Goal: Information Seeking & Learning: Check status

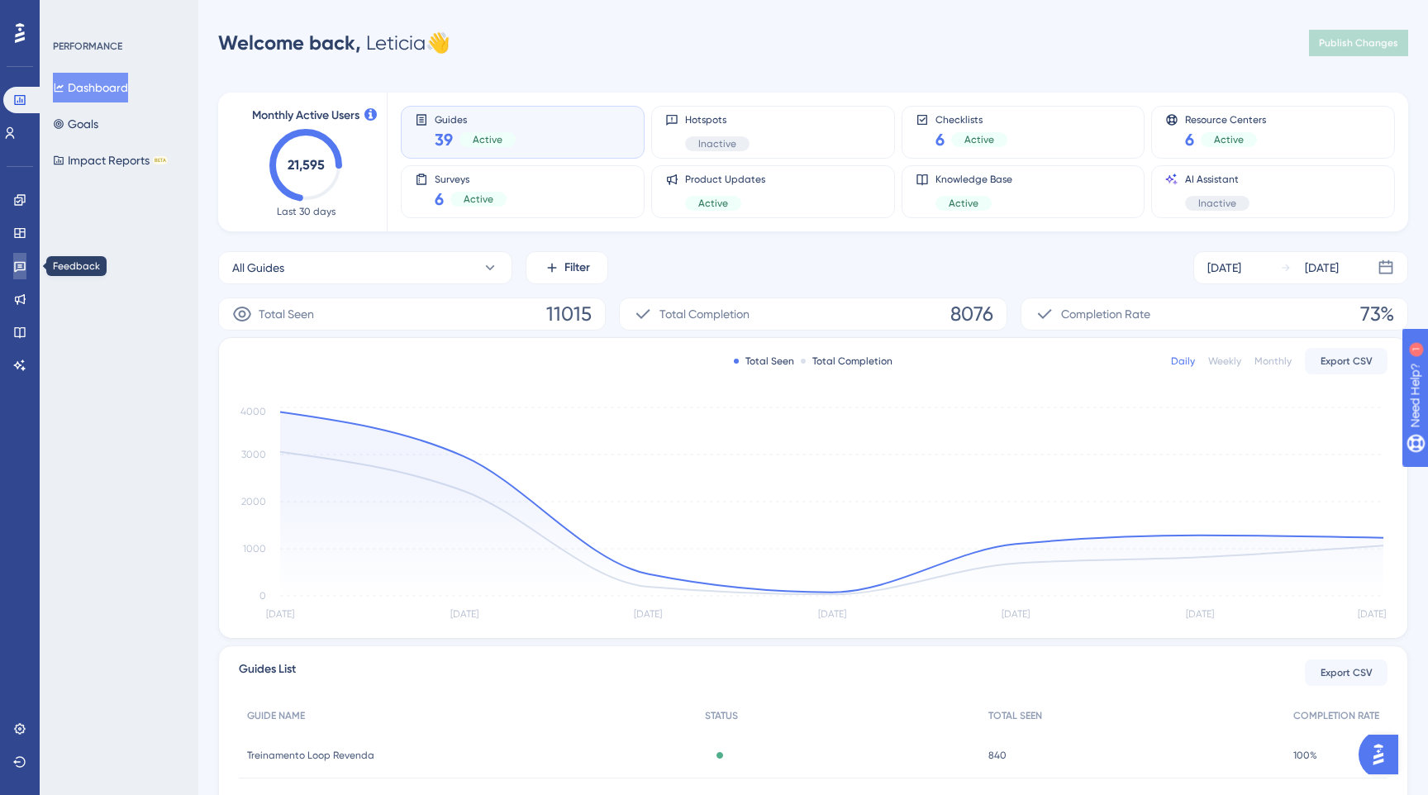
click at [21, 256] on link at bounding box center [19, 266] width 13 height 26
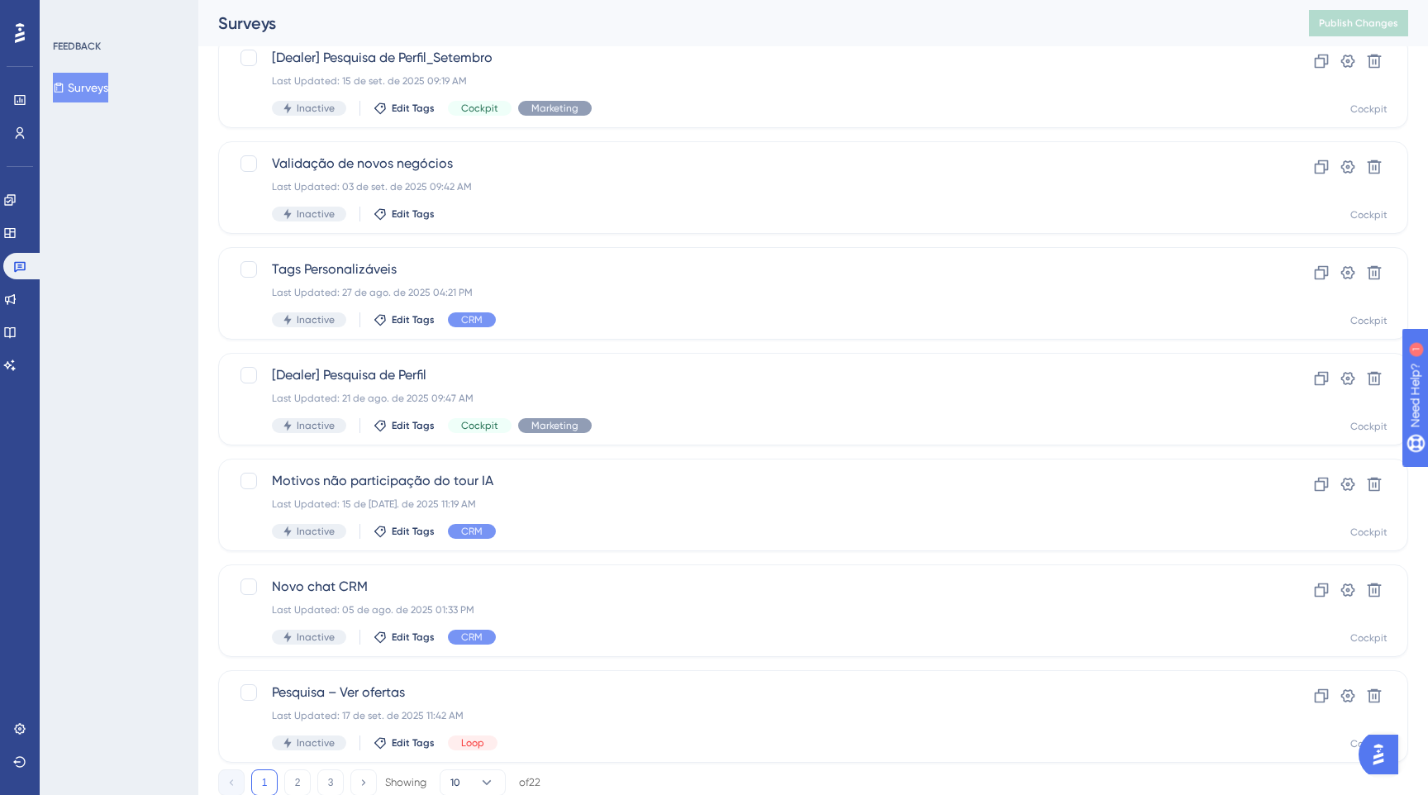
scroll to position [487, 0]
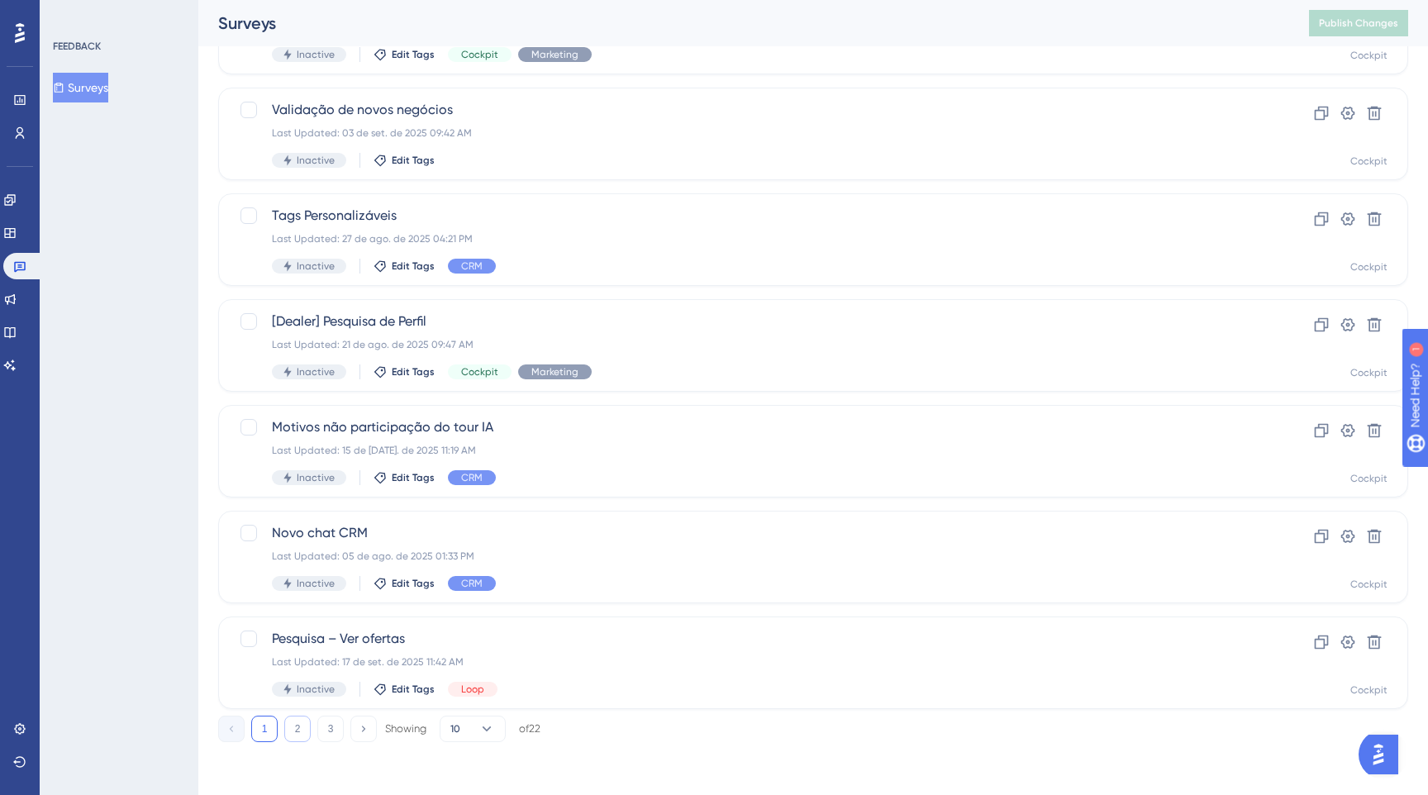
click at [289, 737] on button "2" at bounding box center [297, 728] width 26 height 26
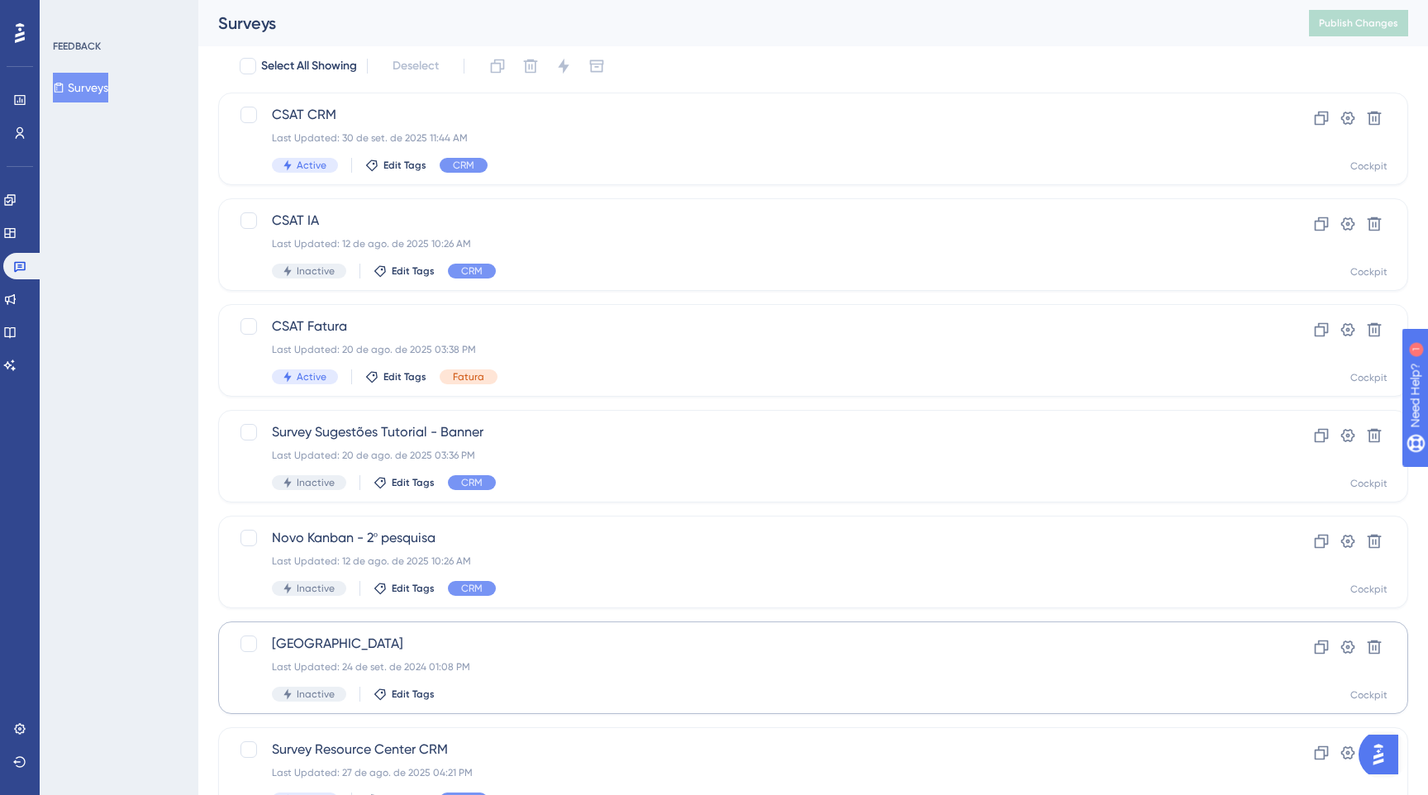
scroll to position [0, 0]
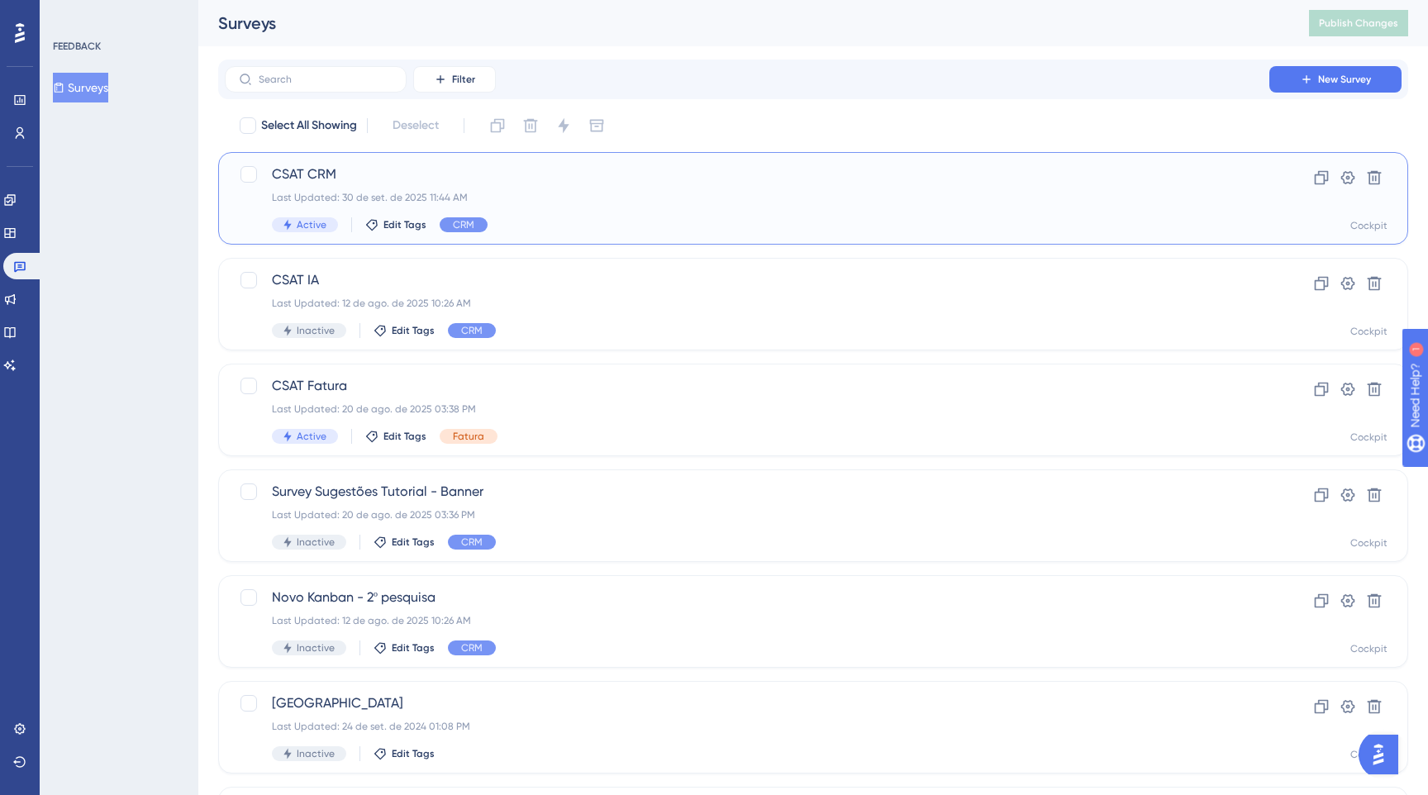
click at [521, 196] on div "Last Updated: 30 de set. de 2025 11:44 AM" at bounding box center [747, 197] width 950 height 13
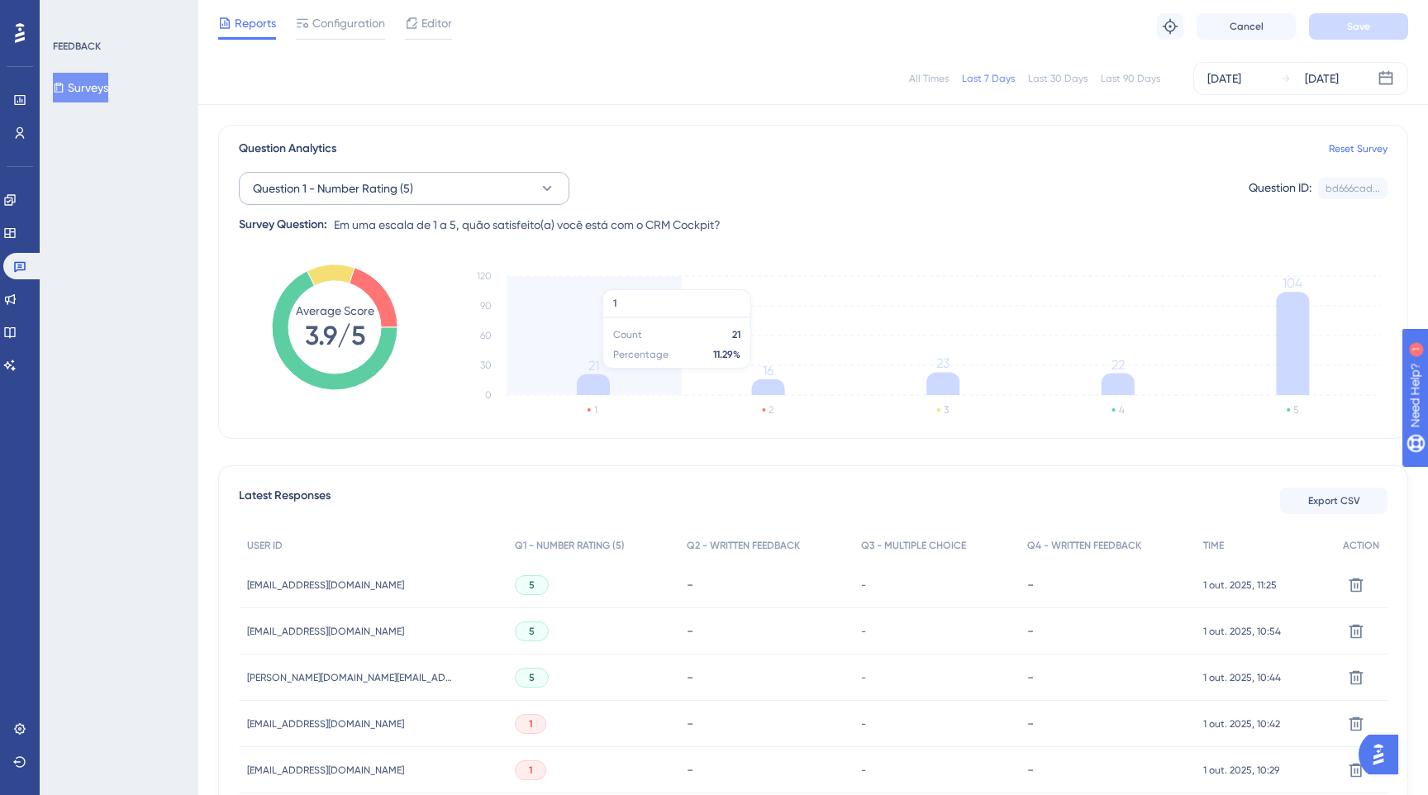
scroll to position [131, 0]
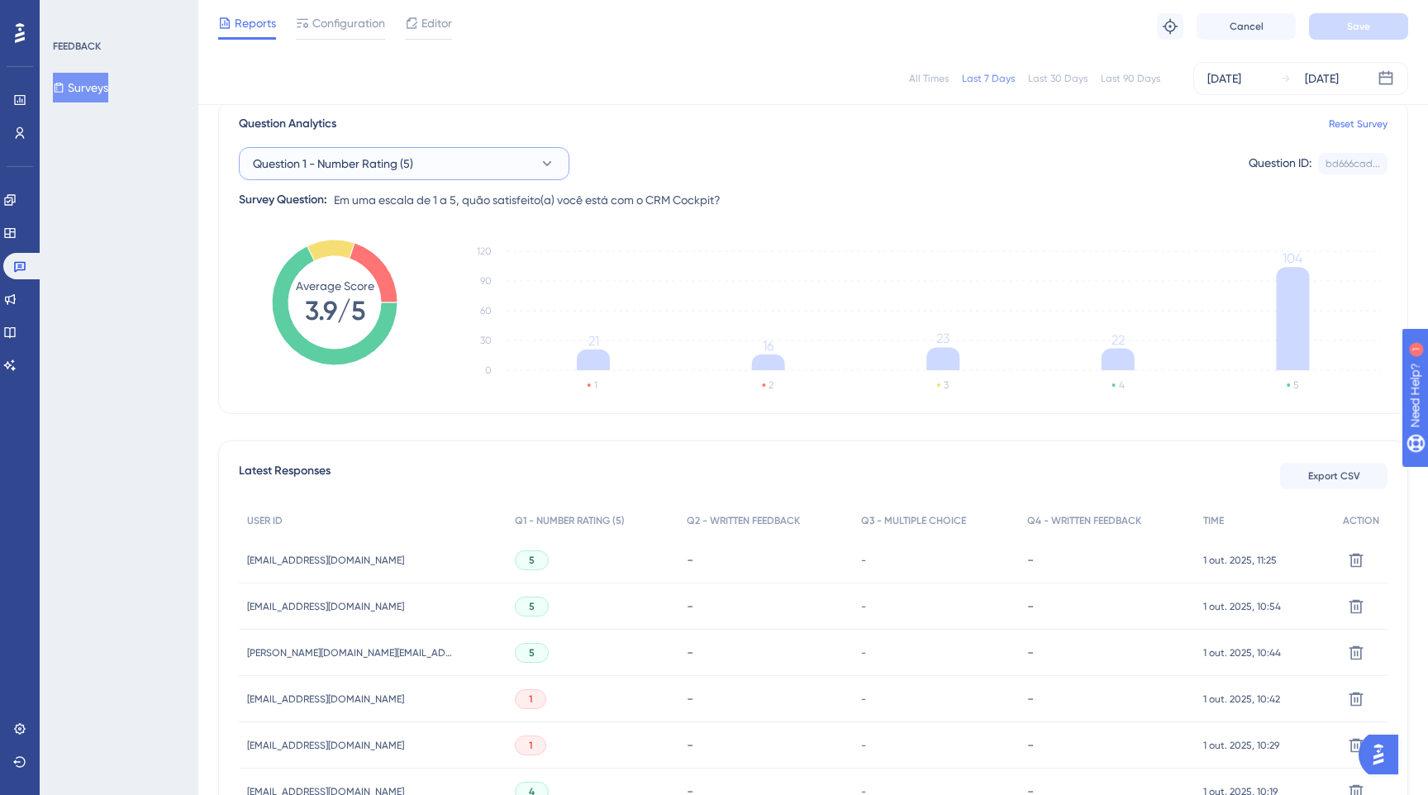
click at [474, 172] on button "Question 1 - Number Rating (5)" at bounding box center [404, 163] width 330 height 33
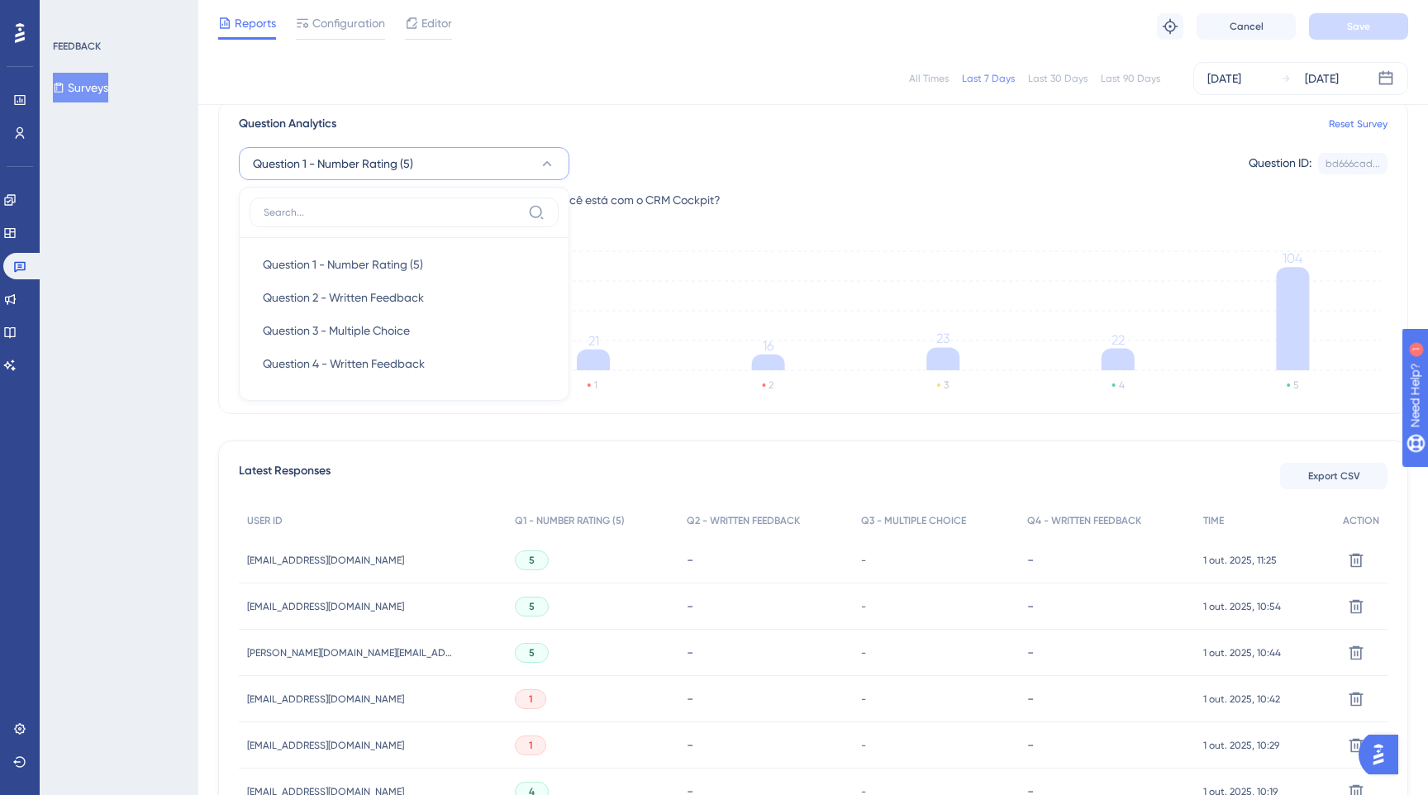
click at [597, 174] on div "Question 1 - Number Rating (5) Question 1 - Number Rating (5) Question 1 - Numb…" at bounding box center [813, 163] width 1148 height 33
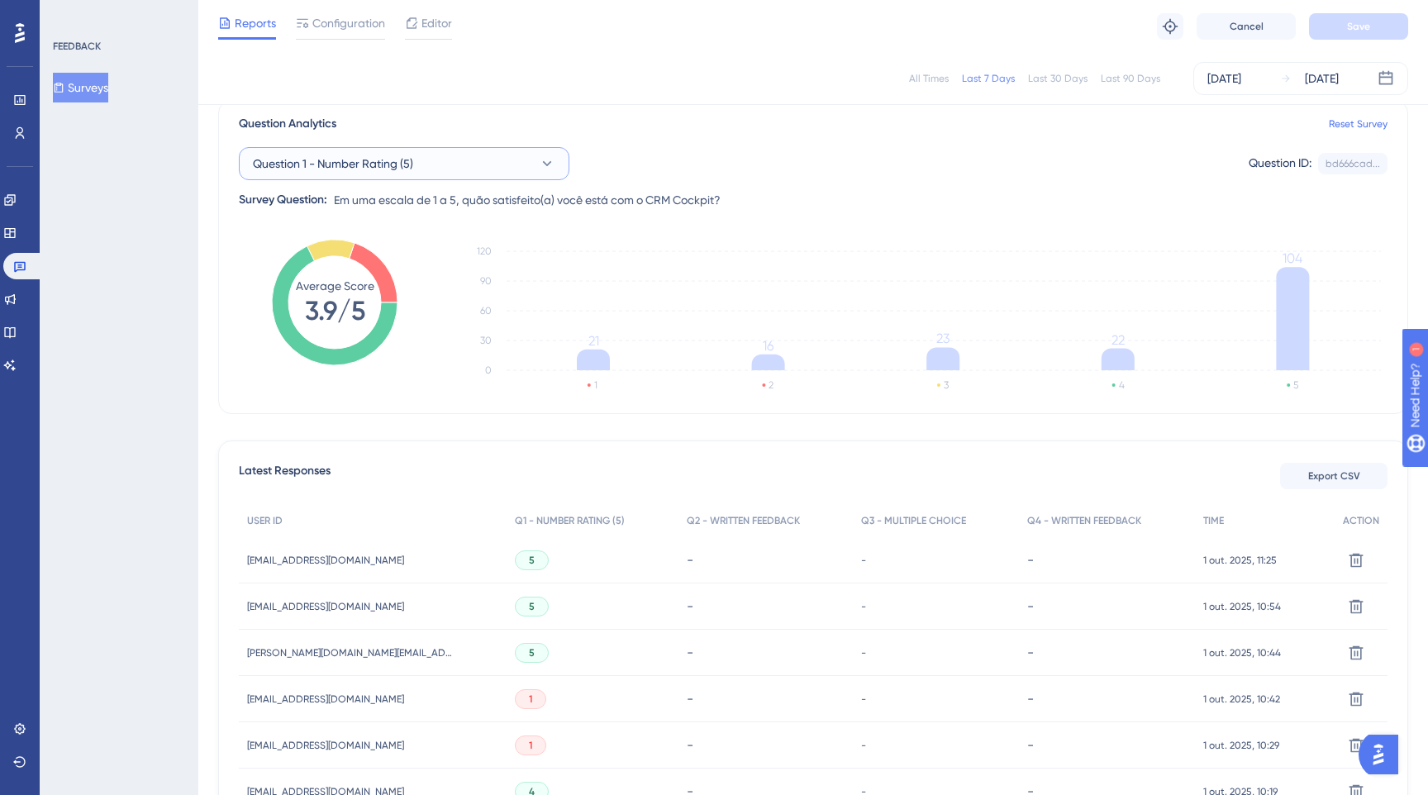
click at [516, 161] on button "Question 1 - Number Rating (5)" at bounding box center [404, 163] width 330 height 33
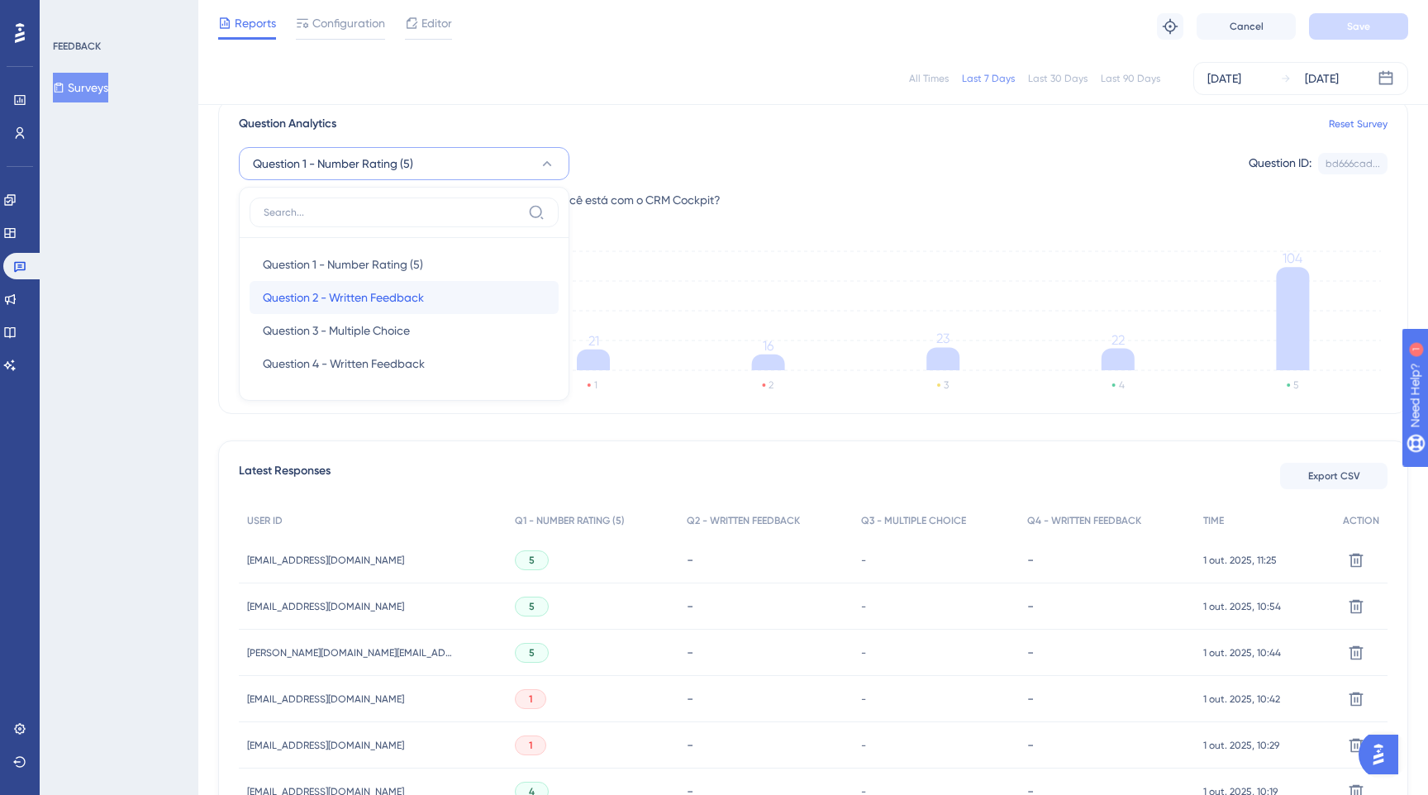
click at [406, 296] on span "Question 2 - Written Feedback" at bounding box center [343, 298] width 161 height 20
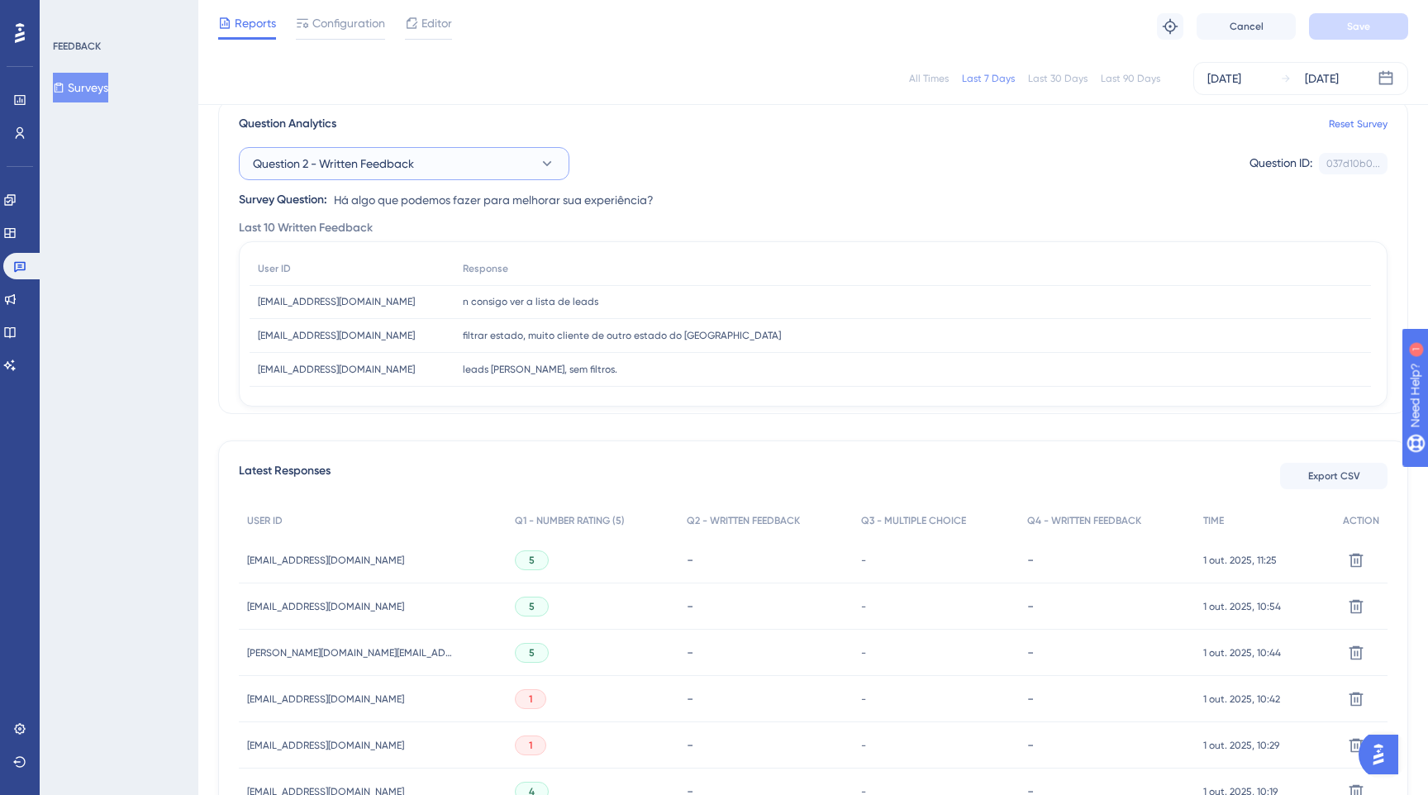
click at [407, 164] on span "Question 2 - Written Feedback" at bounding box center [333, 164] width 161 height 20
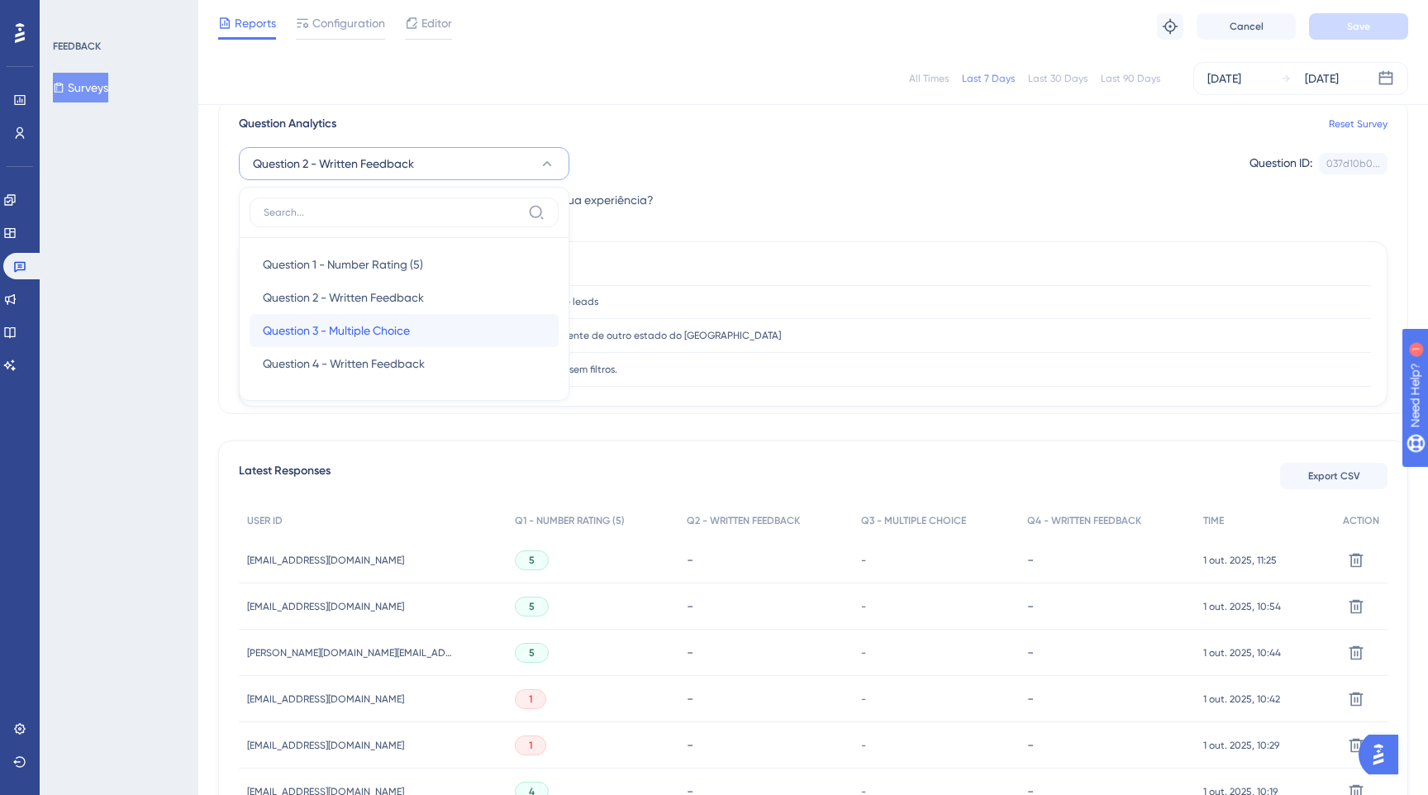
click at [345, 341] on div "Question 3 - Multiple Choice Question 3 - Multiple Choice" at bounding box center [404, 330] width 283 height 33
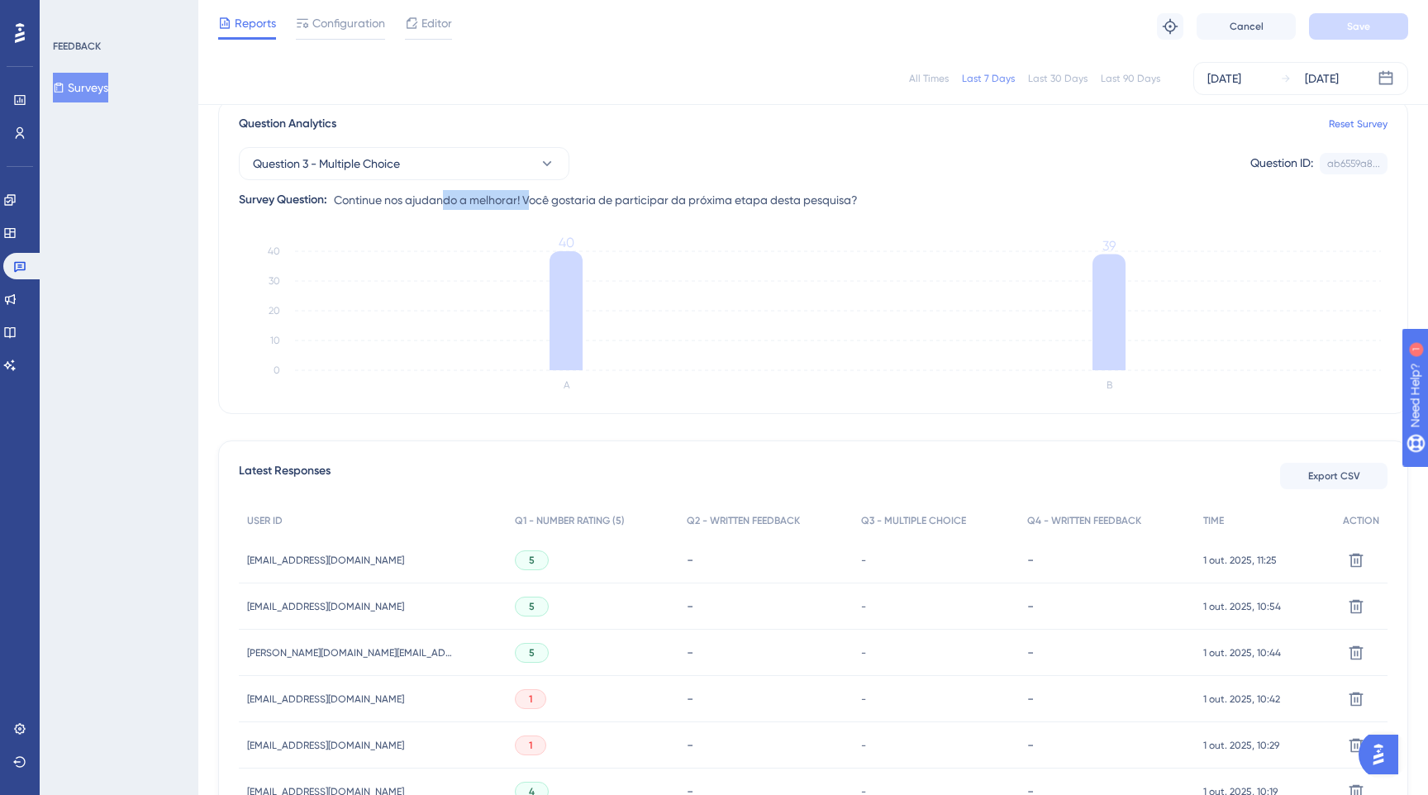
drag, startPoint x: 445, startPoint y: 204, endPoint x: 534, endPoint y: 199, distance: 88.5
click at [534, 199] on span "Continue nos ajudando a melhorar! Você gostaria de participar da próxima etapa …" at bounding box center [596, 200] width 524 height 20
click at [582, 199] on span "Continue nos ajudando a melhorar! Você gostaria de participar da próxima etapa …" at bounding box center [596, 200] width 524 height 20
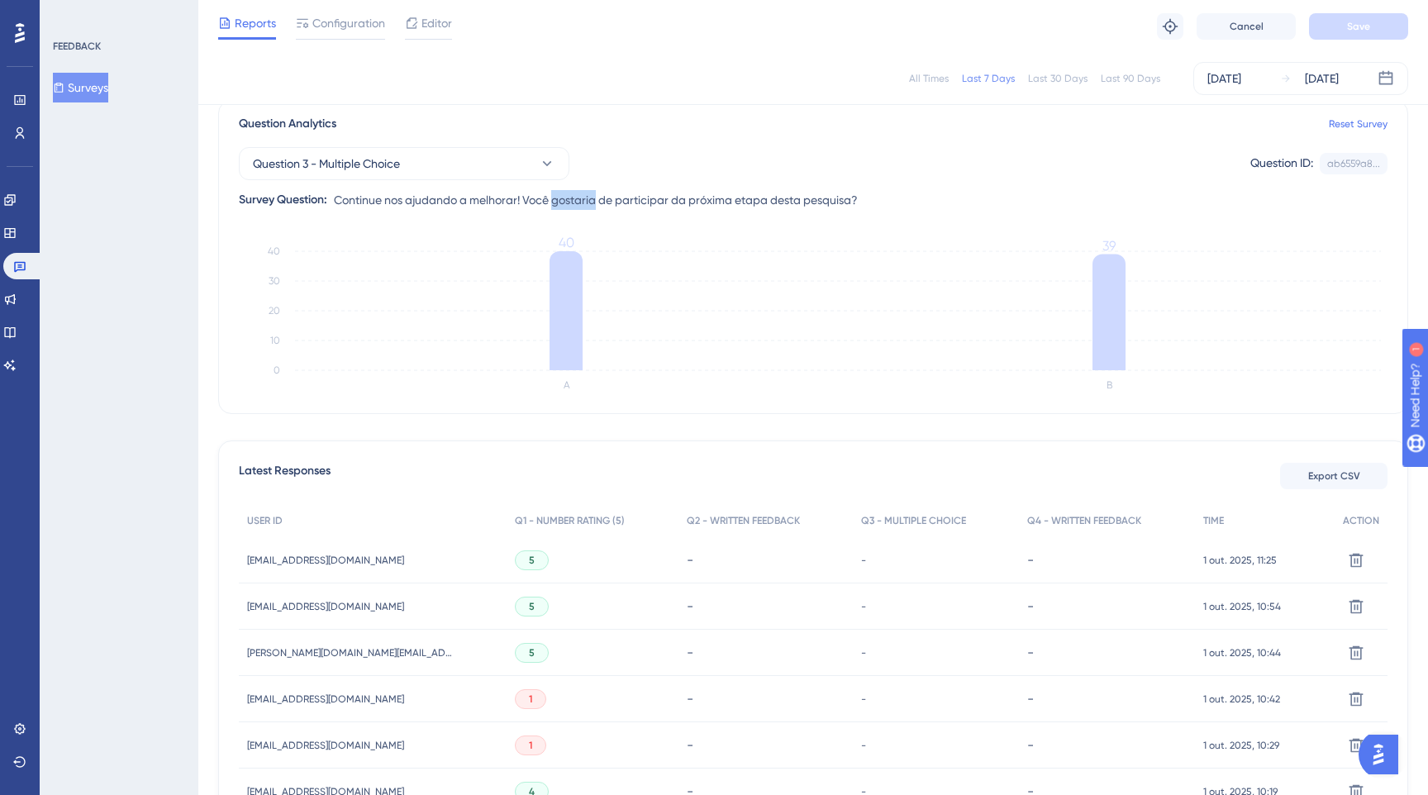
click at [956, 191] on div "Question 3 - Multiple Choice Question ID: ab6559a8... Copy Survey Question: Con…" at bounding box center [813, 172] width 1148 height 76
click at [368, 170] on span "Question 3 - Multiple Choice" at bounding box center [326, 164] width 147 height 20
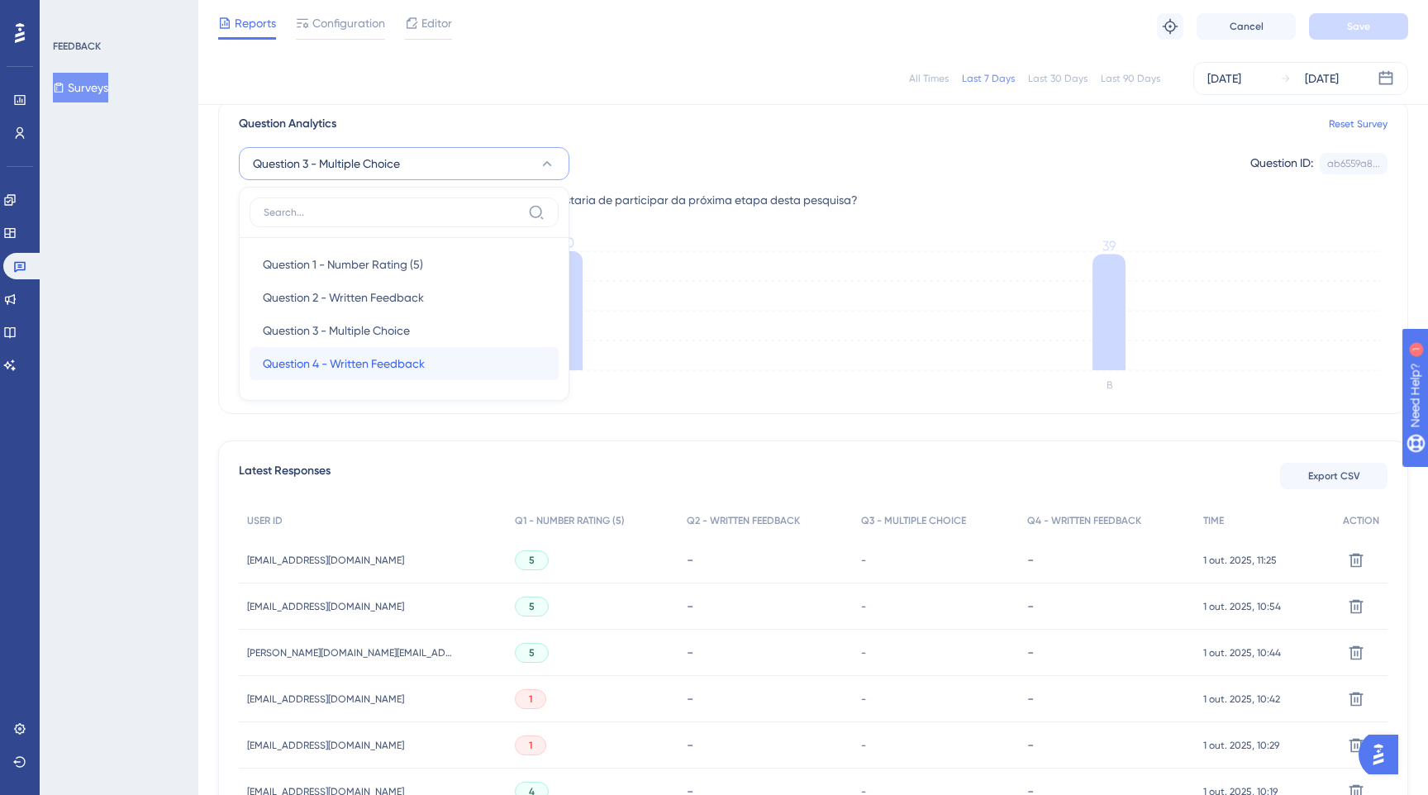
click at [339, 358] on span "Question 4 - Written Feedback" at bounding box center [344, 364] width 162 height 20
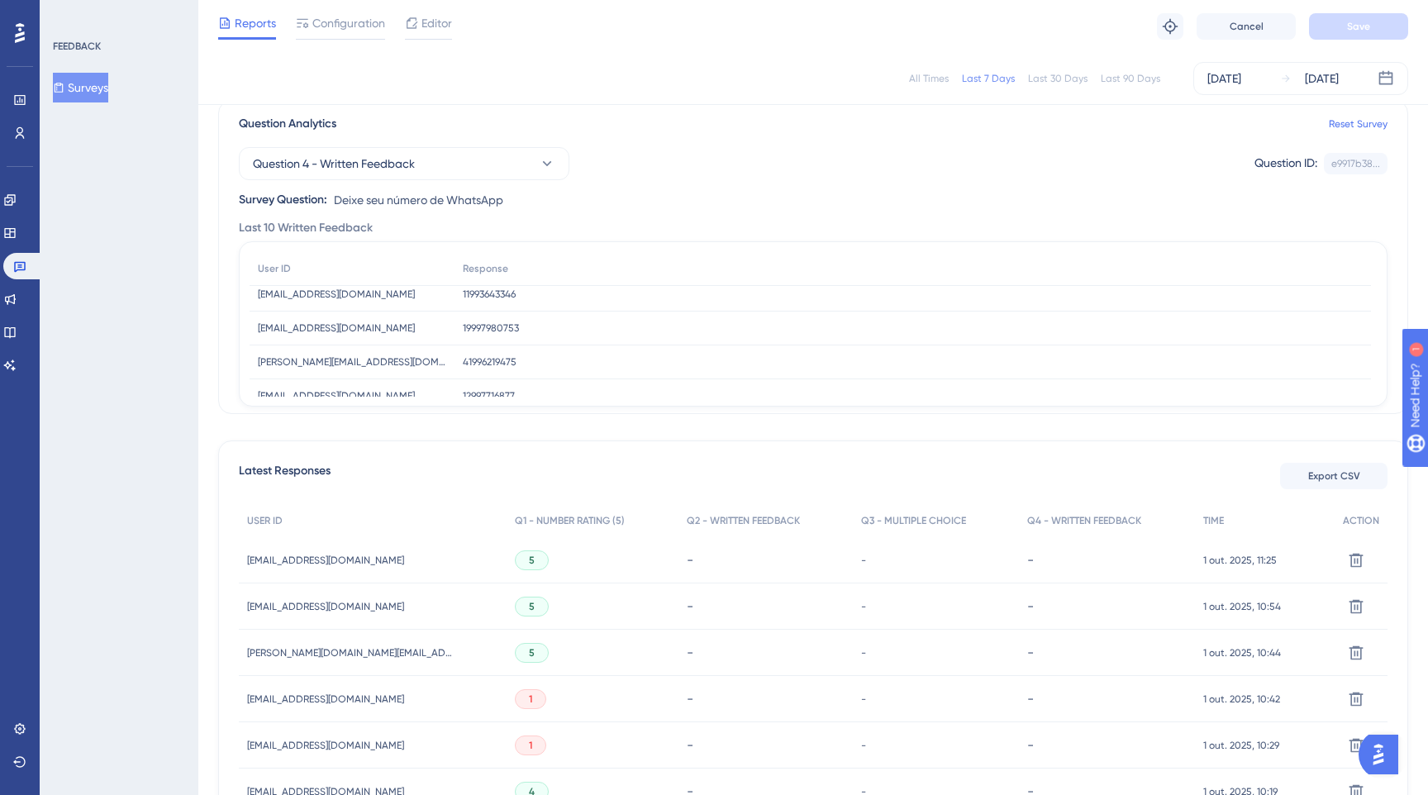
scroll to position [0, 0]
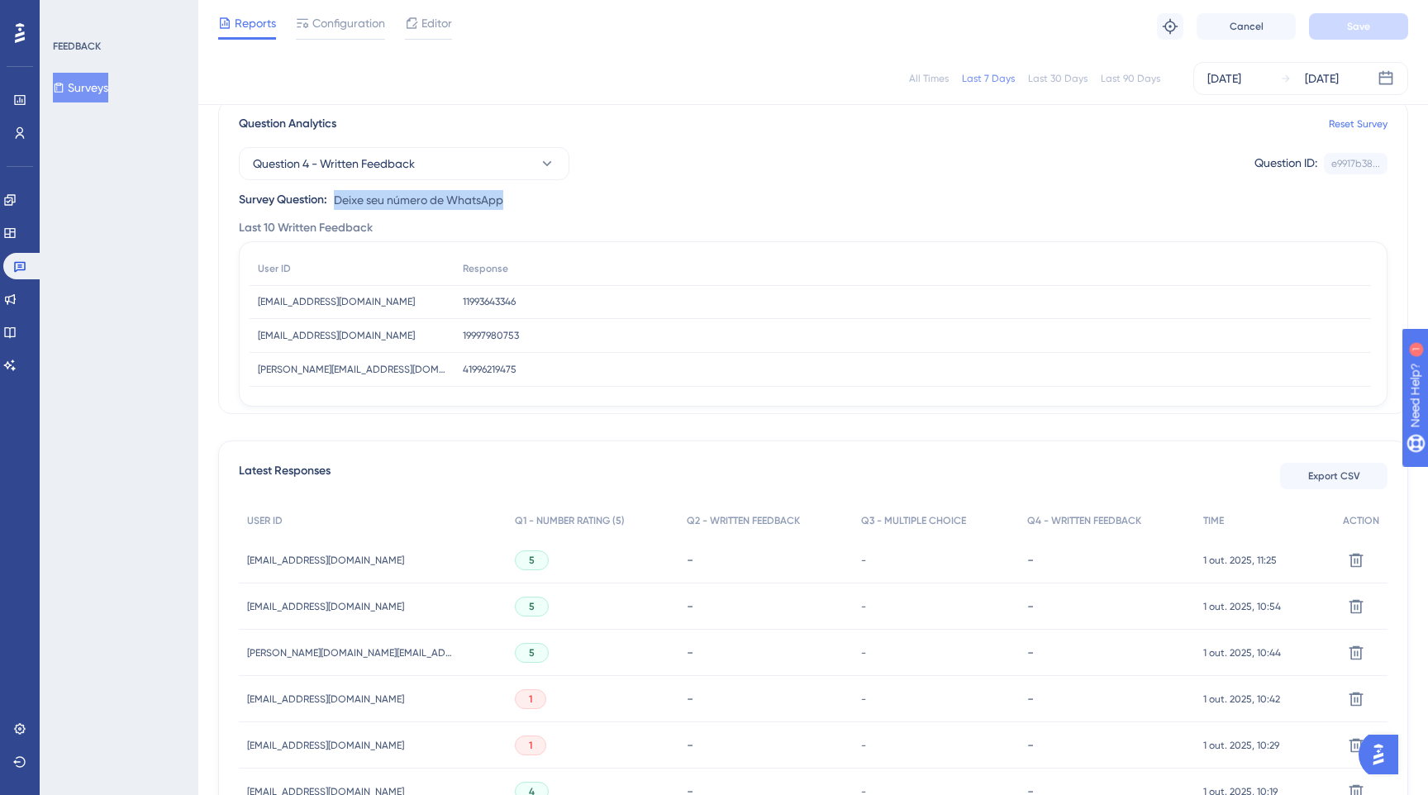
drag, startPoint x: 337, startPoint y: 202, endPoint x: 522, endPoint y: 201, distance: 185.1
click at [522, 201] on div "Question 4 - Written Feedback Question ID: e9917b38... Copy Survey Question: De…" at bounding box center [813, 172] width 1148 height 76
click at [475, 292] on div "11993643346 11993643346" at bounding box center [912, 302] width 916 height 34
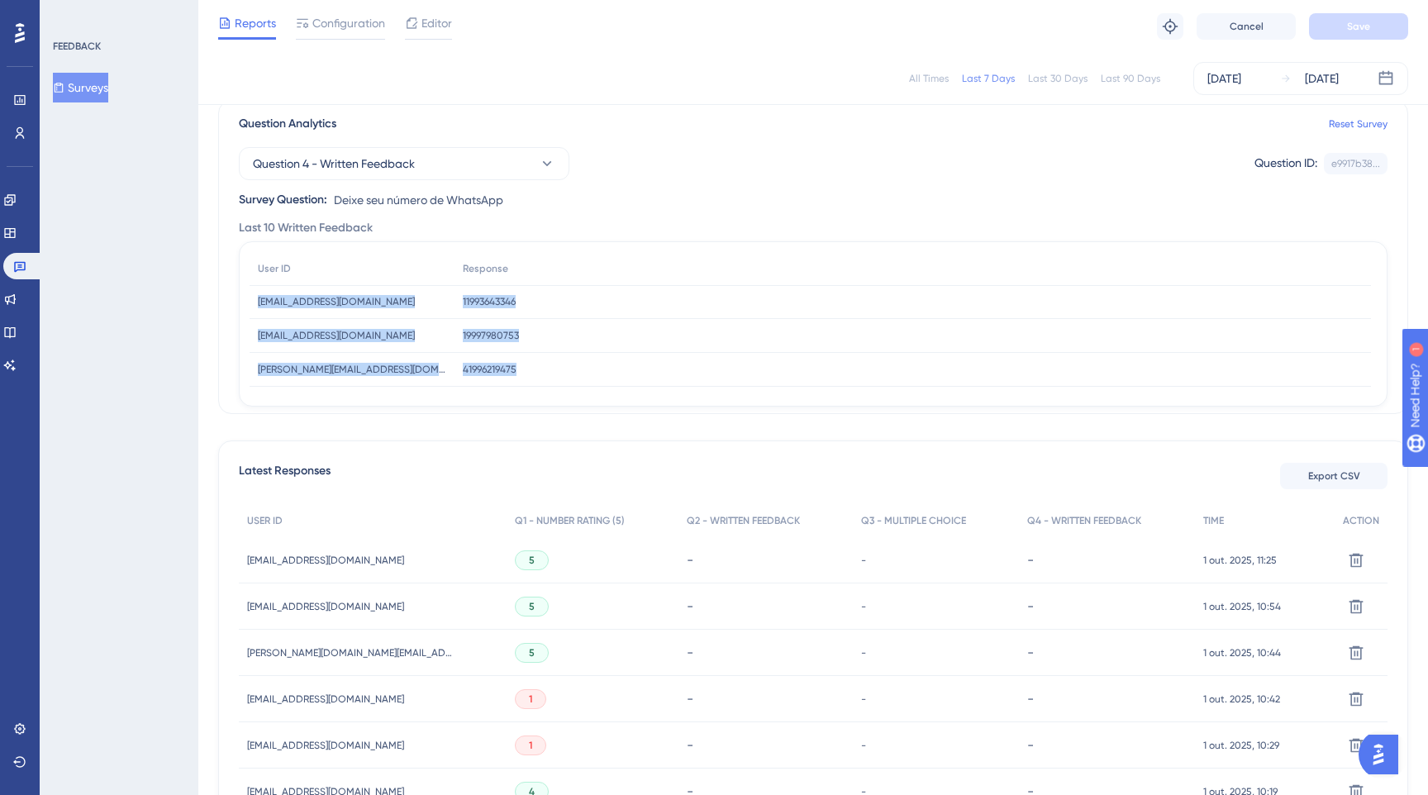
drag, startPoint x: 254, startPoint y: 299, endPoint x: 522, endPoint y: 369, distance: 276.7
click at [522, 369] on div "User ID Response [PERSON_NAME][EMAIL_ADDRESS][DOMAIN_NAME] [PERSON_NAME][EMAIL_…" at bounding box center [810, 438] width 1121 height 372
click at [470, 300] on span "11993643346" at bounding box center [489, 301] width 53 height 13
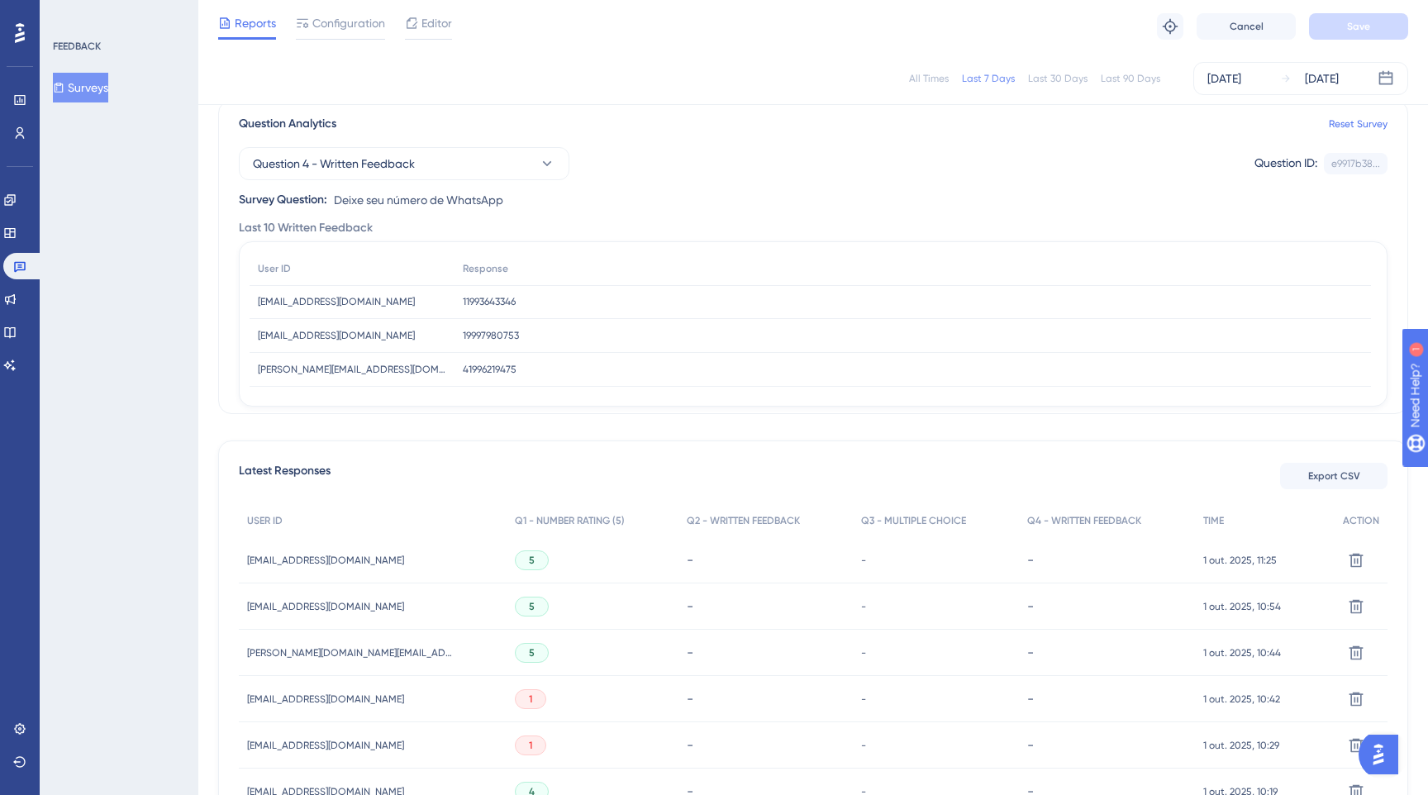
click at [470, 300] on span "11993643346" at bounding box center [489, 301] width 53 height 13
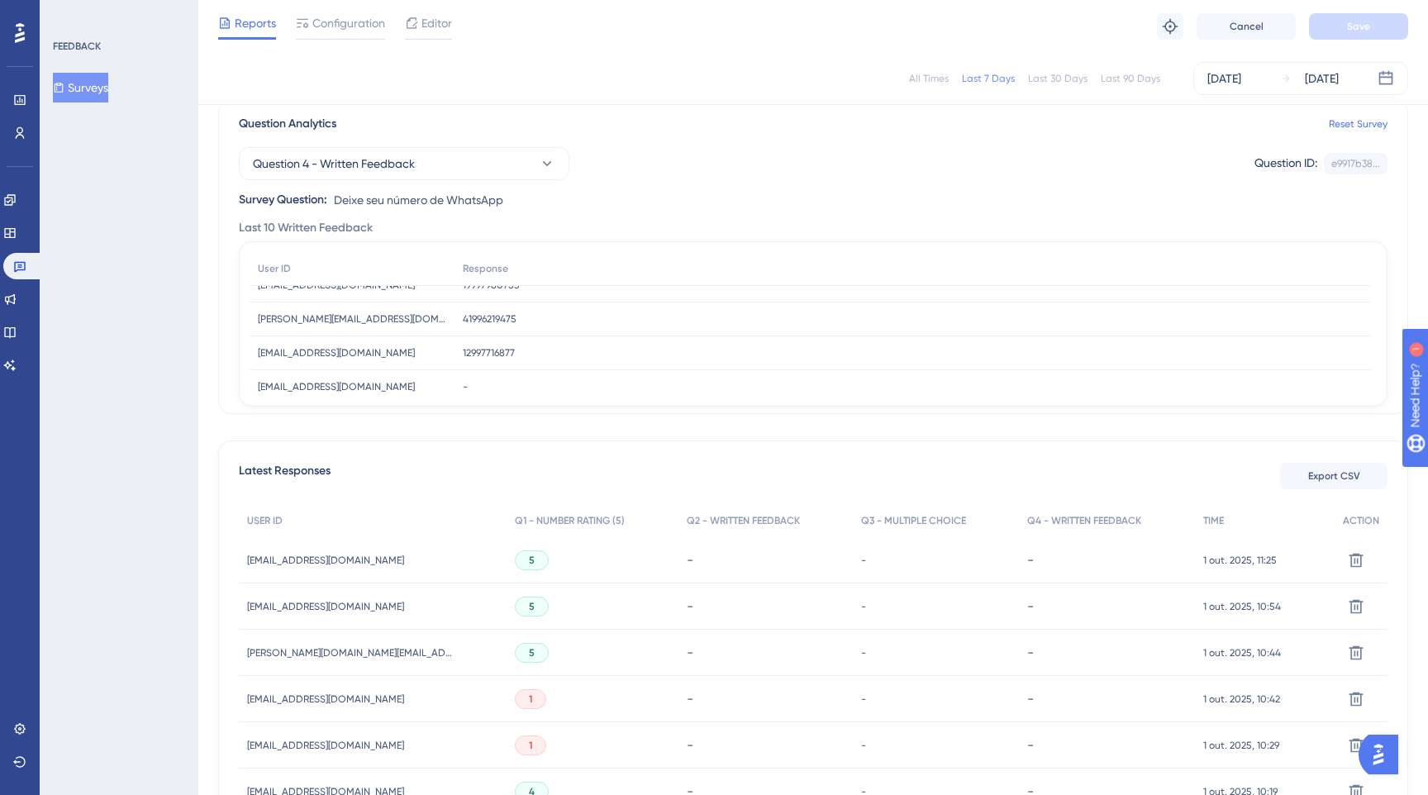
scroll to position [54, 0]
click at [468, 307] on div "41996219475 41996219475" at bounding box center [912, 316] width 916 height 34
click at [468, 307] on div "12997716877 12997716877" at bounding box center [912, 292] width 916 height 34
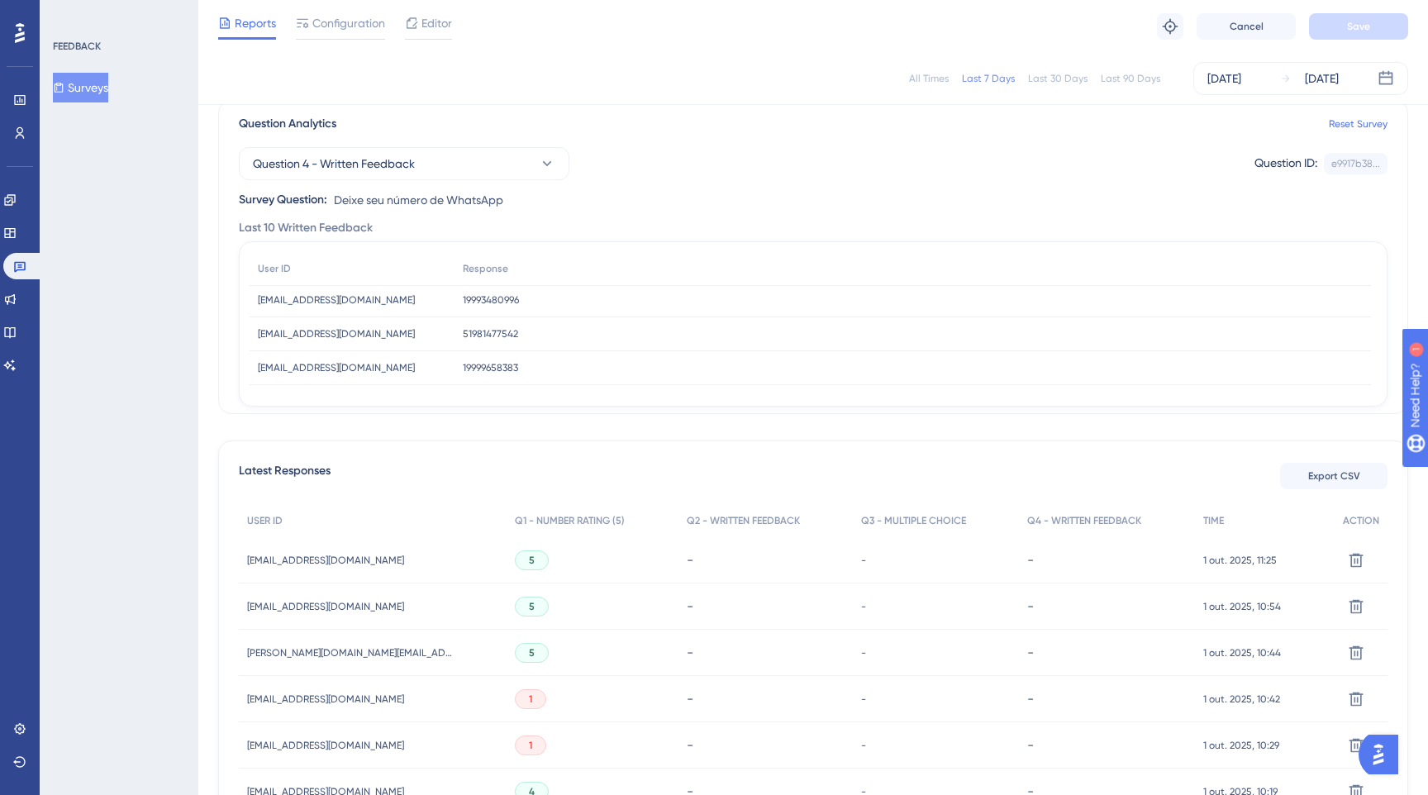
scroll to position [247, 0]
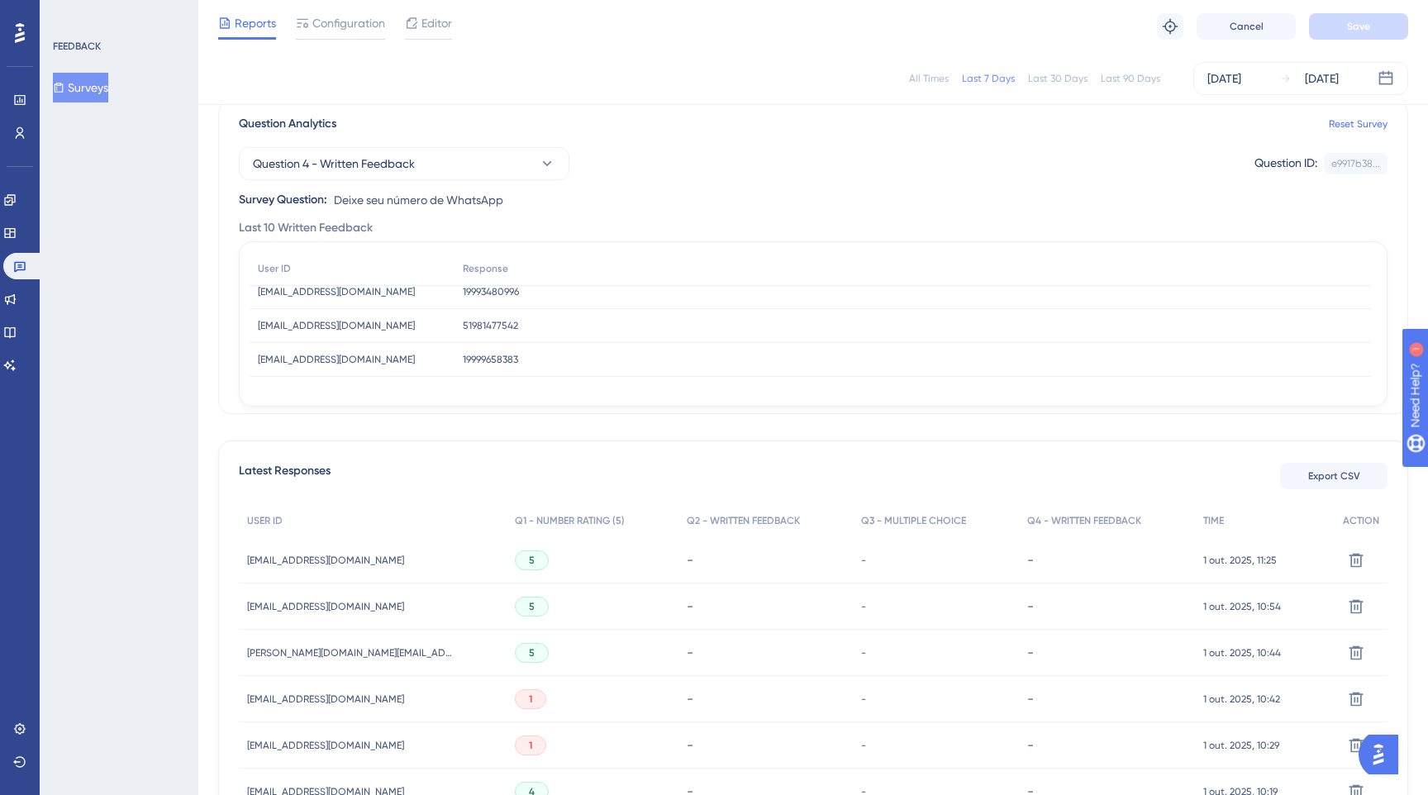
click at [485, 323] on span "51981477542" at bounding box center [490, 325] width 55 height 13
click at [460, 324] on div "51981477542 51981477542" at bounding box center [912, 326] width 916 height 34
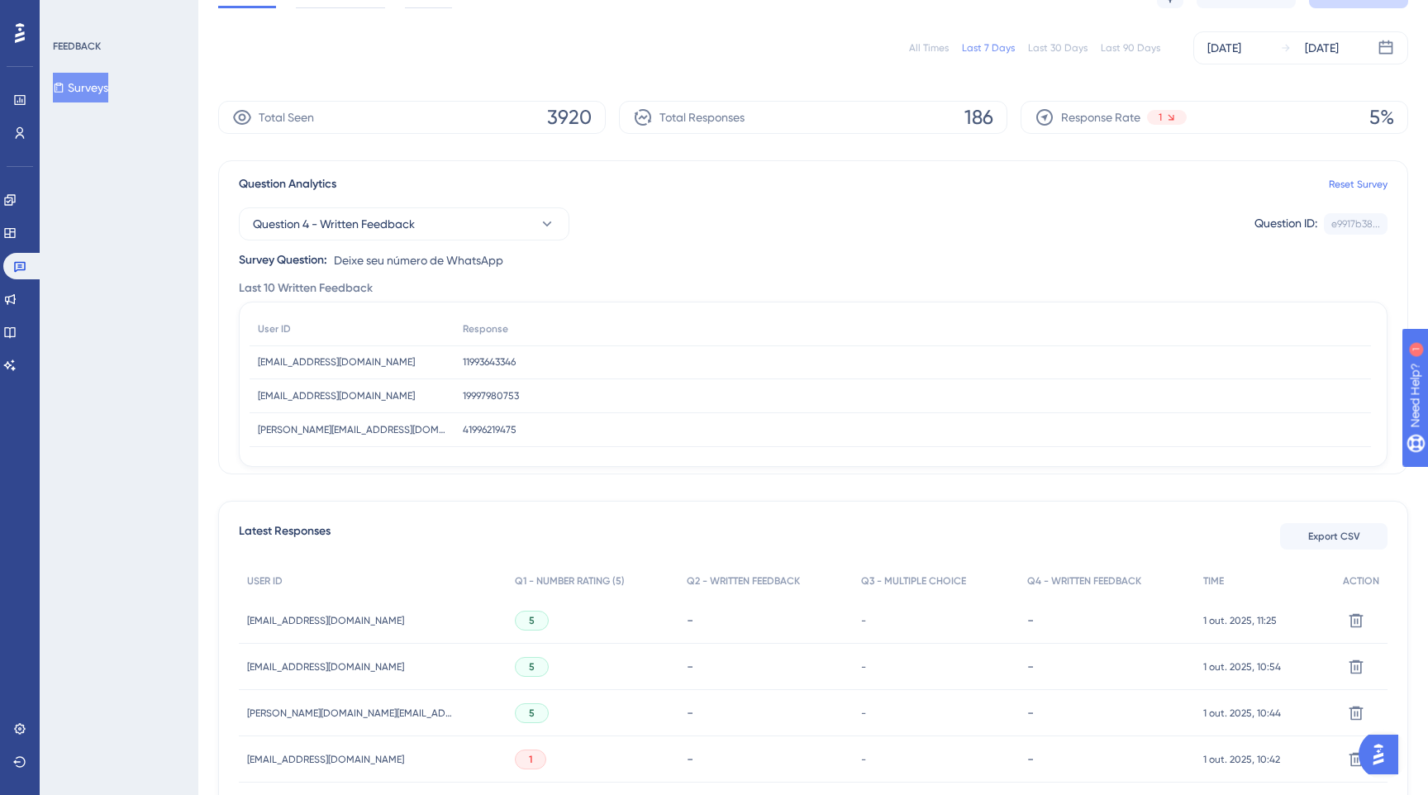
scroll to position [0, 0]
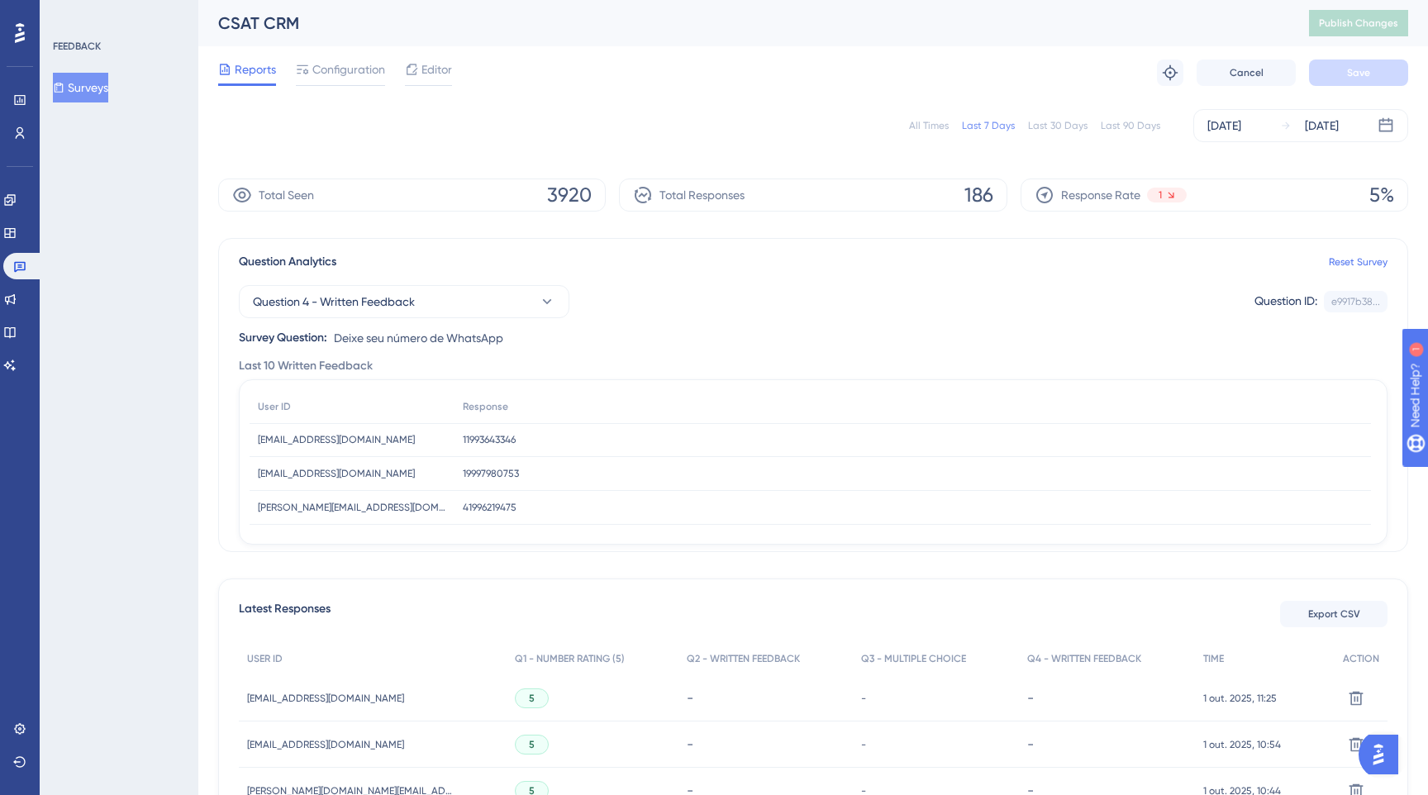
click at [93, 92] on button "Surveys" at bounding box center [80, 88] width 55 height 30
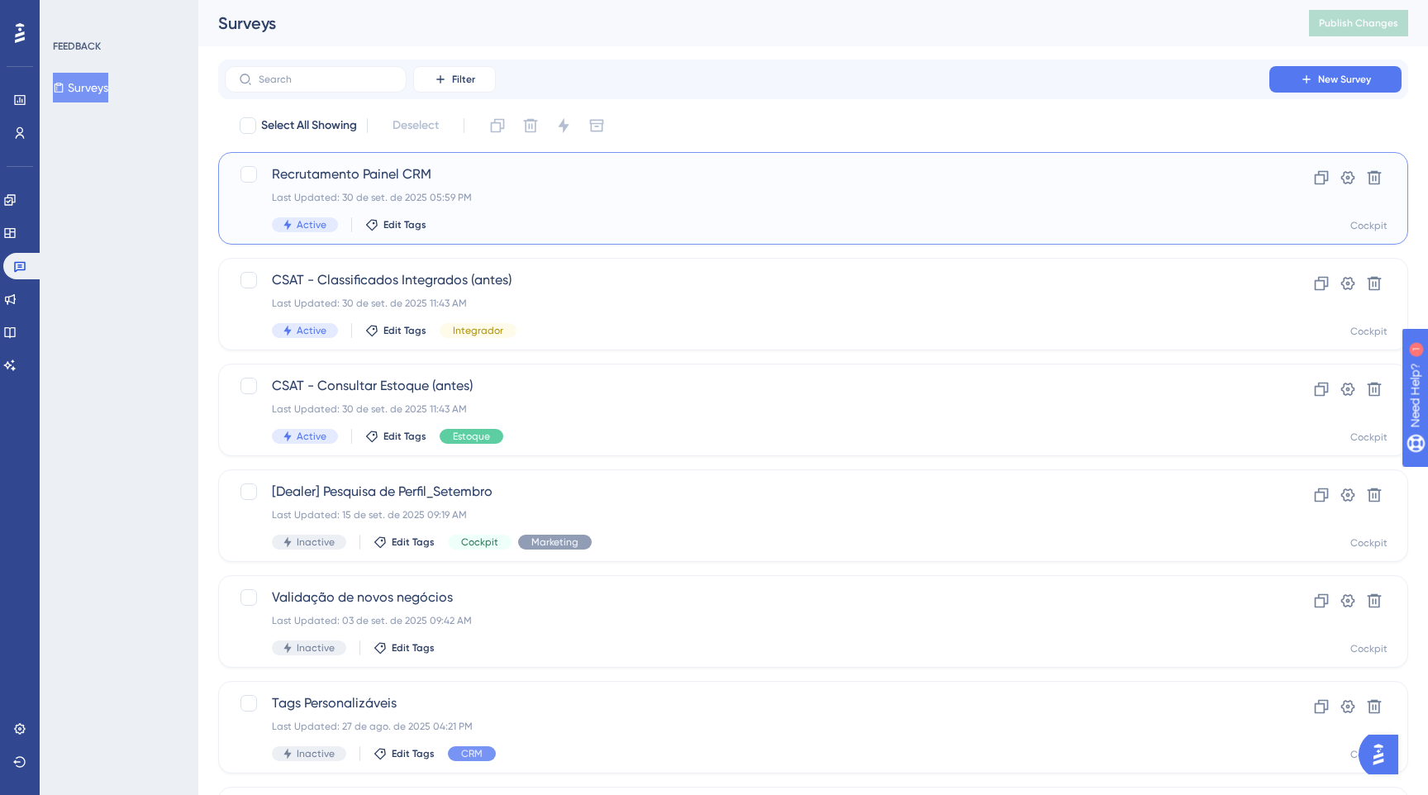
click at [517, 178] on span "Recrutamento Painel CRM" at bounding box center [747, 174] width 950 height 20
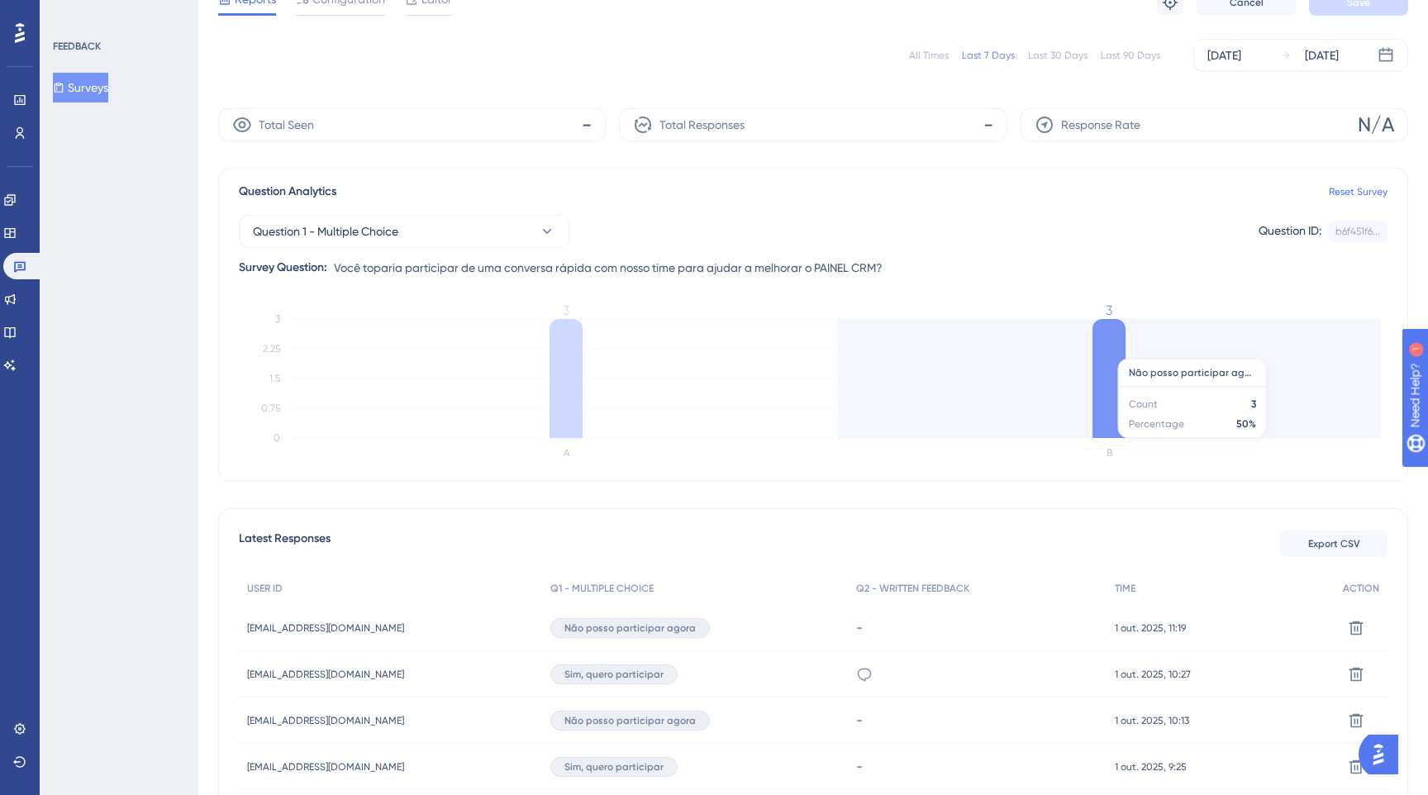
scroll to position [74, 0]
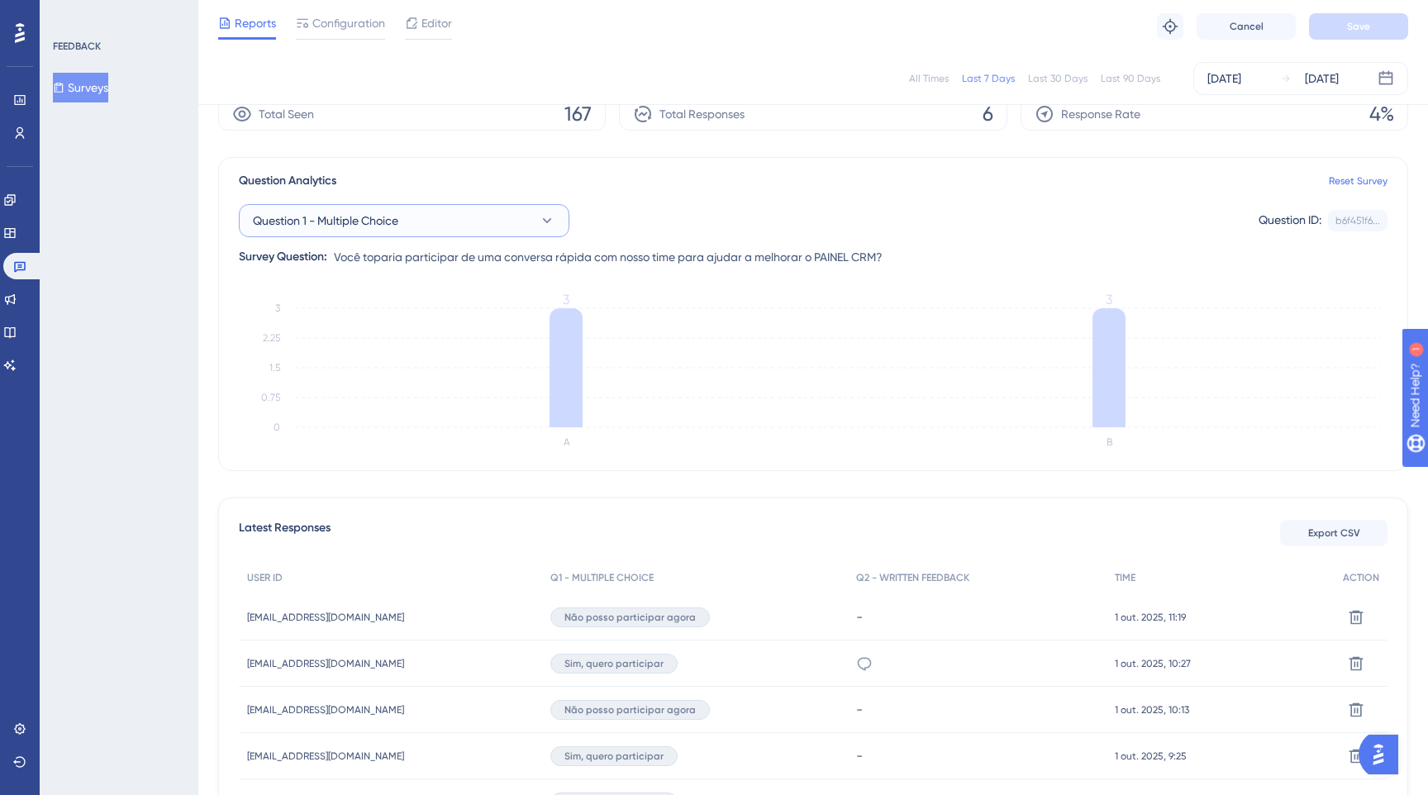
click at [539, 214] on icon at bounding box center [547, 220] width 17 height 17
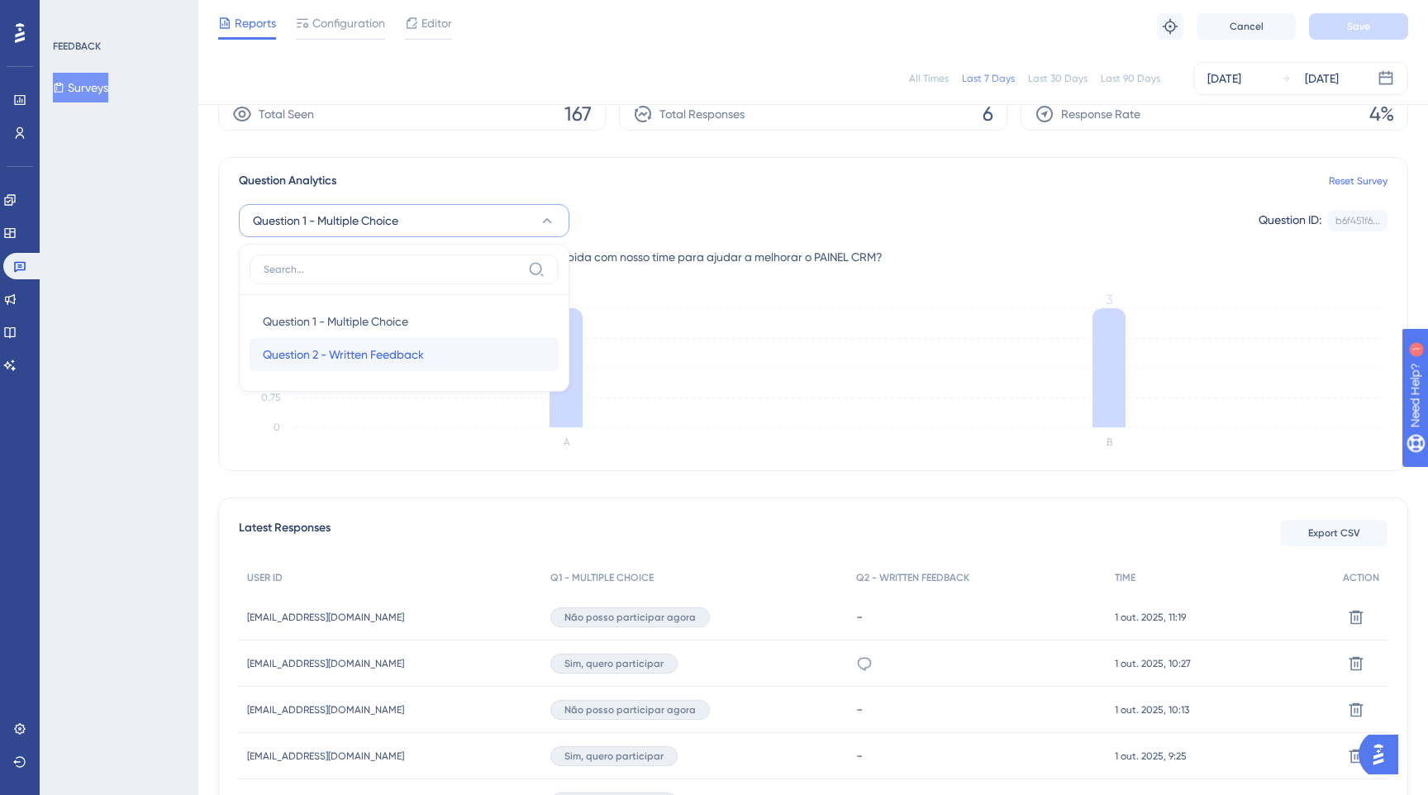
click at [376, 340] on div "Question 2 - Written Feedback Question 2 - Written Feedback" at bounding box center [404, 354] width 283 height 33
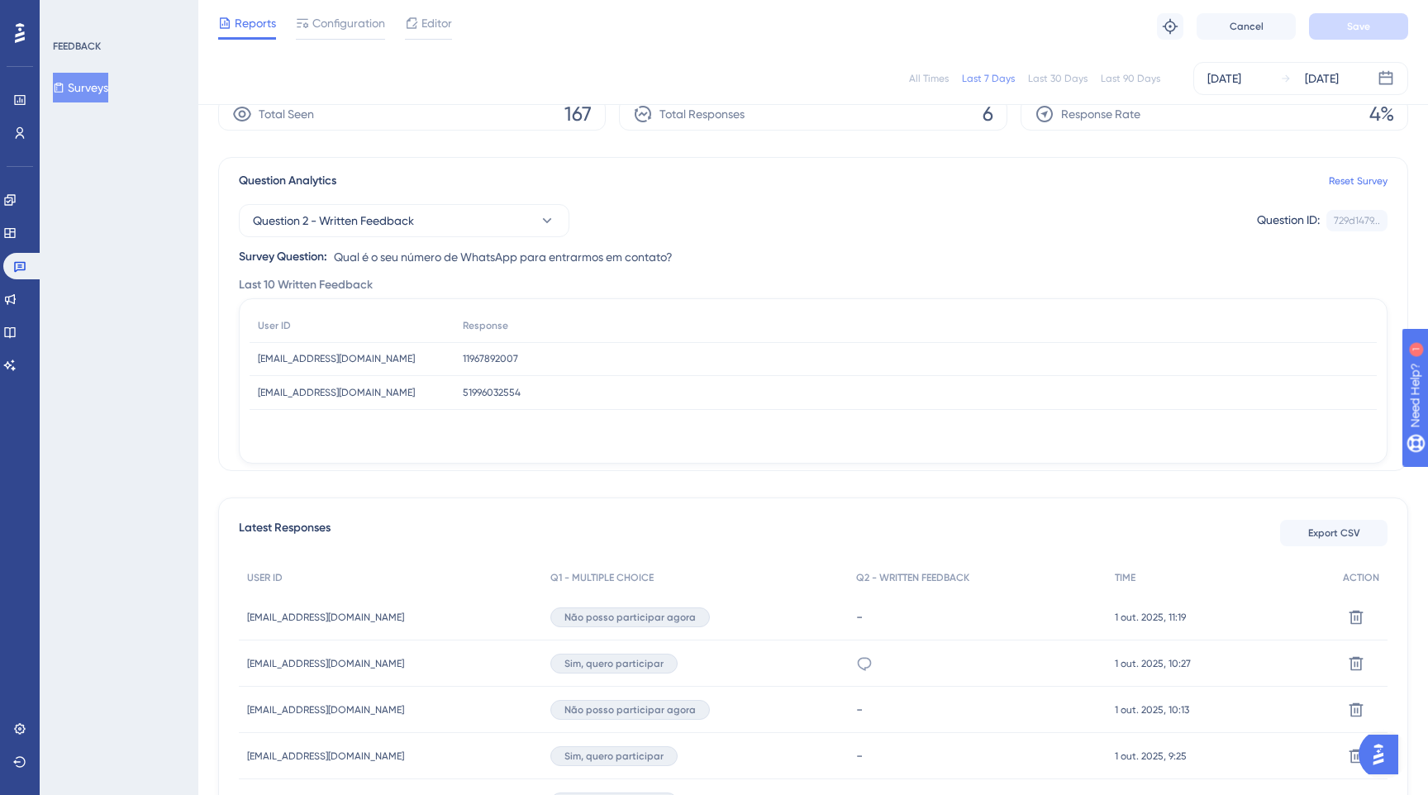
click at [742, 239] on div "Question 2 - Written Feedback Question ID: 729d1479... Copy Survey Question: Qu…" at bounding box center [813, 229] width 1148 height 76
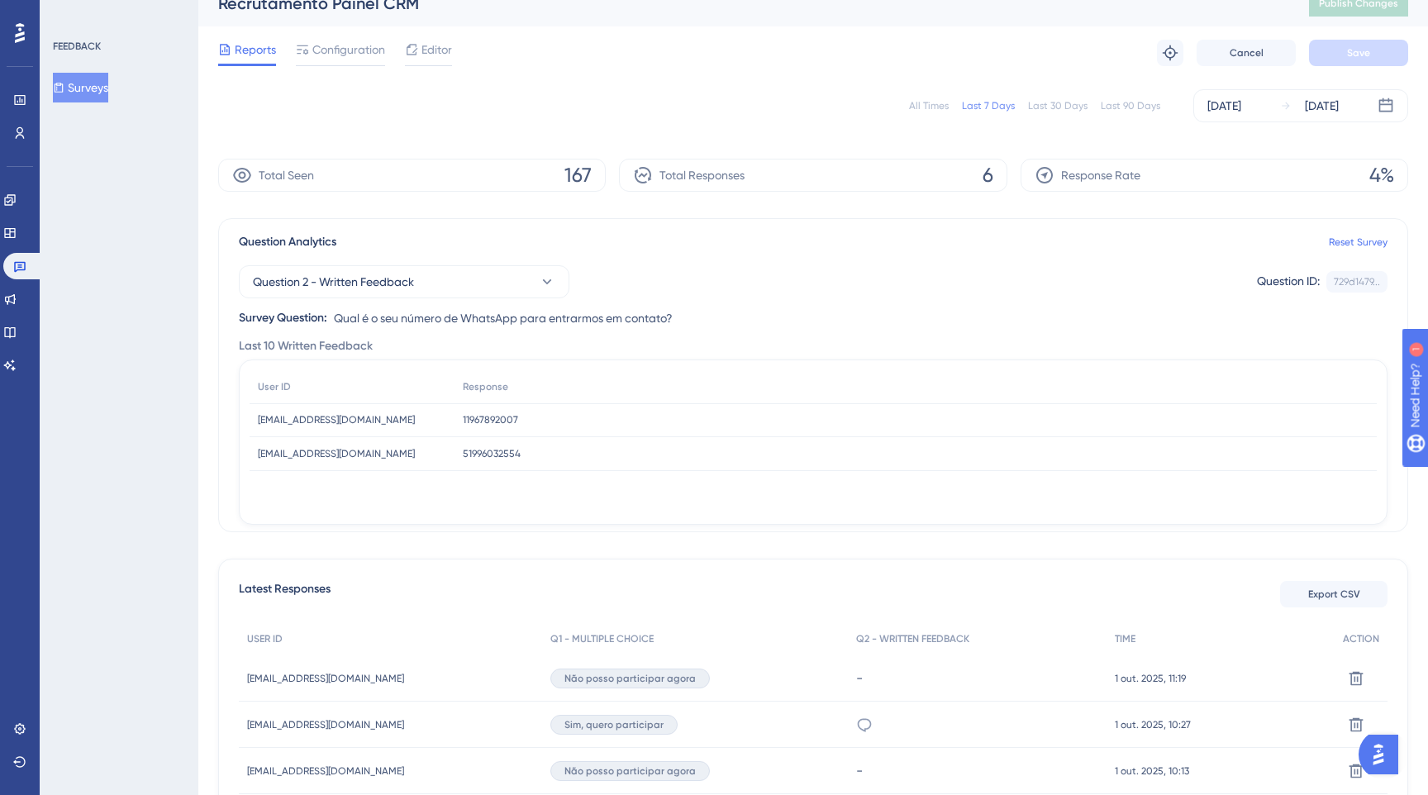
scroll to position [0, 0]
